Goal: Navigation & Orientation: Find specific page/section

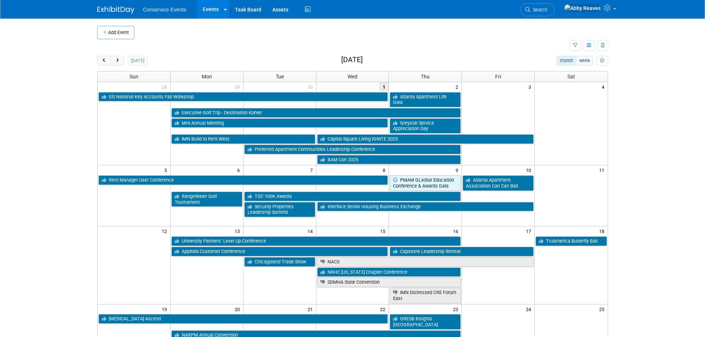
click at [214, 58] on div "today month week October 2025" at bounding box center [352, 61] width 511 height 10
click at [202, 57] on div "today month week October 2025" at bounding box center [352, 61] width 511 height 10
click at [114, 64] on button "next" at bounding box center [118, 61] width 14 height 10
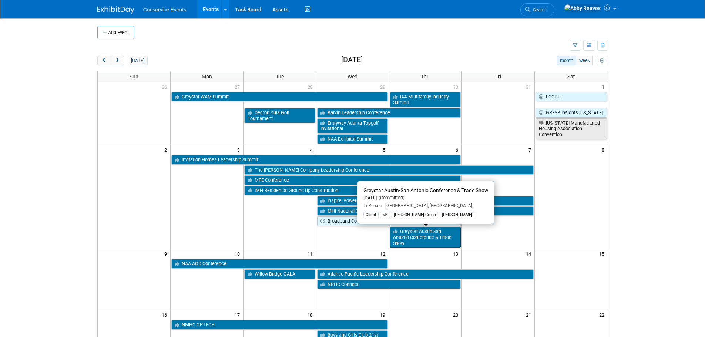
click at [428, 245] on link "Greystar Austin-San Antonio Conference & Trade Show" at bounding box center [425, 237] width 71 height 21
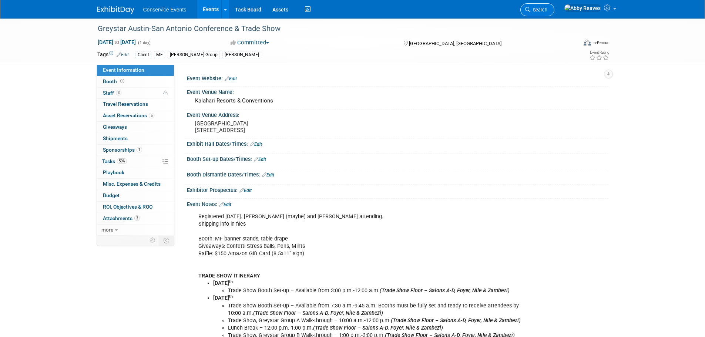
click at [547, 12] on span "Search" at bounding box center [538, 10] width 17 height 6
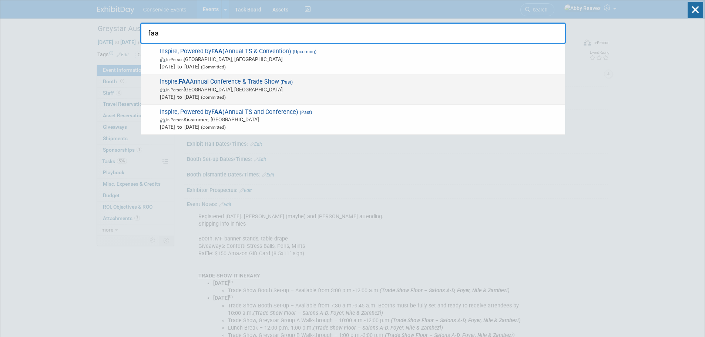
type input "faa"
click at [290, 92] on span "In-Person Hollywood, FL" at bounding box center [360, 89] width 401 height 7
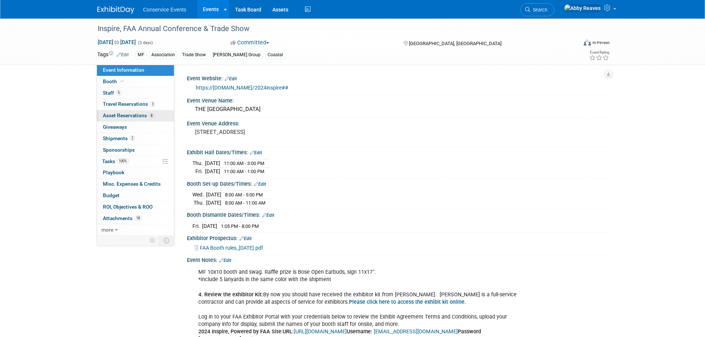
click at [160, 117] on link "8 Asset Reservations 8" at bounding box center [135, 115] width 77 height 11
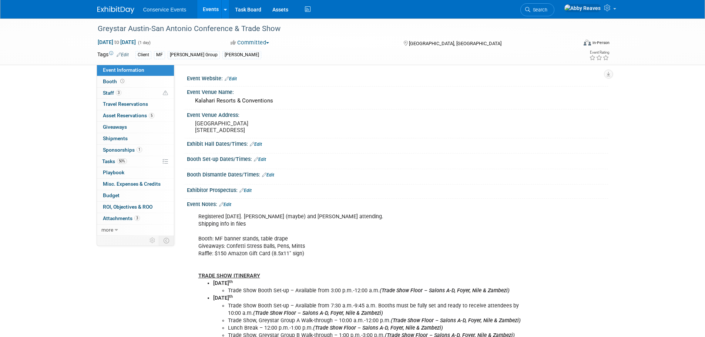
click at [216, 9] on link "Events" at bounding box center [210, 9] width 27 height 19
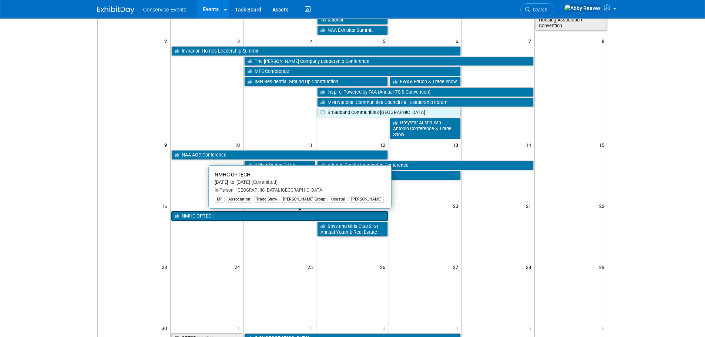
scroll to position [111, 0]
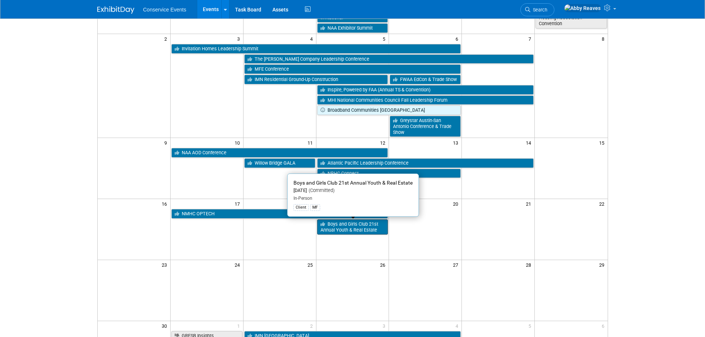
click at [355, 230] on link "Boys and Girls Club 21st Annual Youth & Real Estate" at bounding box center [352, 226] width 71 height 15
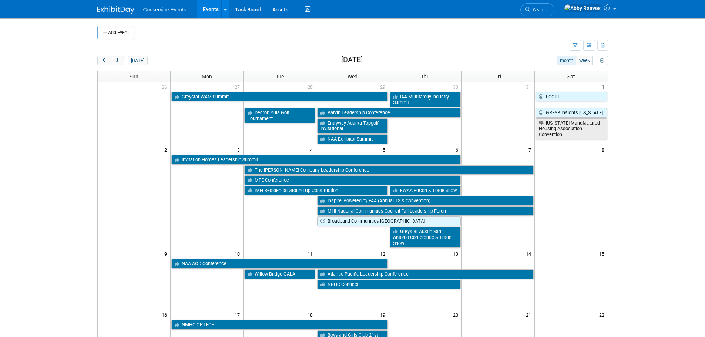
click at [71, 125] on body "Conservice Events Events Add Event Bulk Upload Events Shareable Event Boards Re…" at bounding box center [352, 168] width 705 height 337
